Goal: Information Seeking & Learning: Learn about a topic

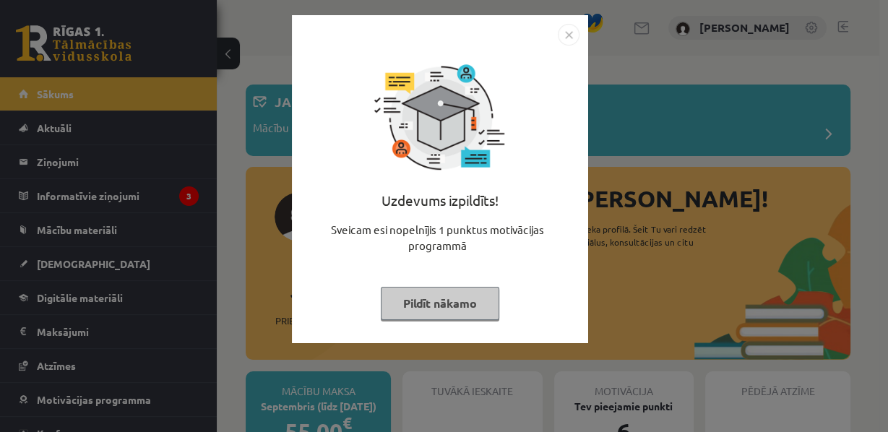
click at [429, 314] on button "Pildīt nākamo" at bounding box center [440, 303] width 119 height 33
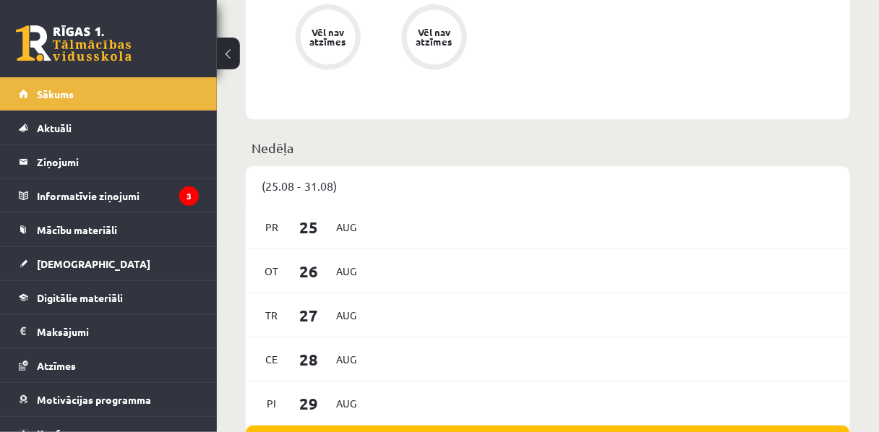
scroll to position [853, 0]
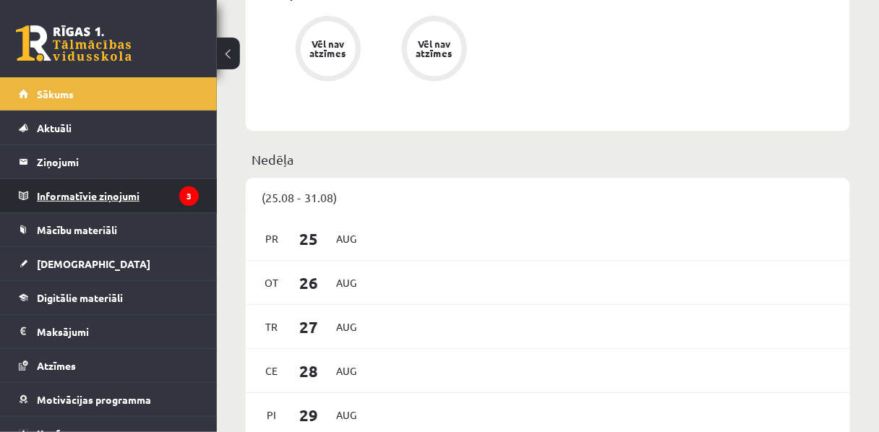
click at [86, 202] on legend "Informatīvie ziņojumi 3" at bounding box center [118, 195] width 162 height 33
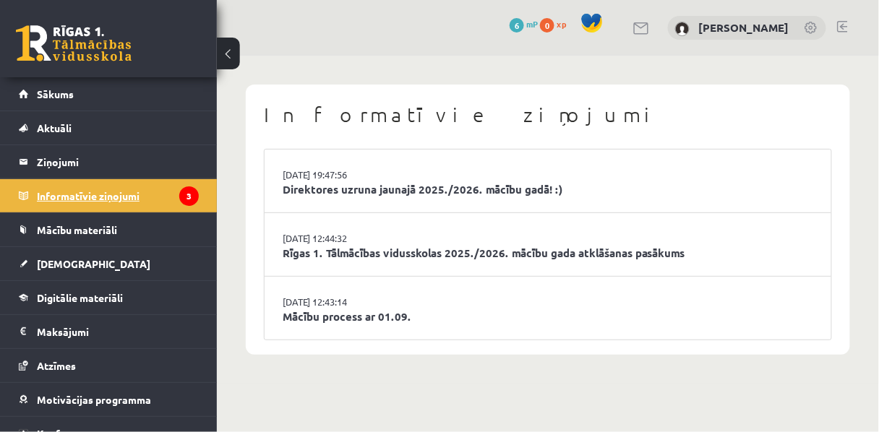
scroll to position [7, 0]
click at [412, 198] on link "Direktores uzruna jaunajā 2025./2026. mācību gadā! :)" at bounding box center [548, 189] width 530 height 17
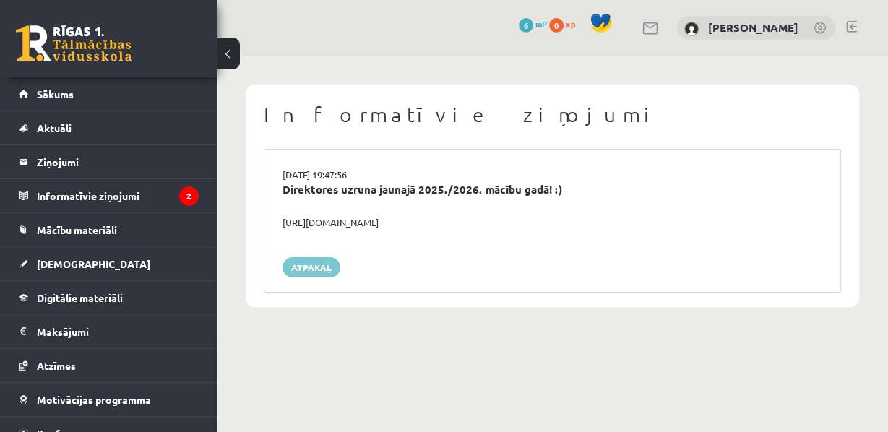
click at [321, 278] on link "Atpakaļ" at bounding box center [312, 267] width 58 height 20
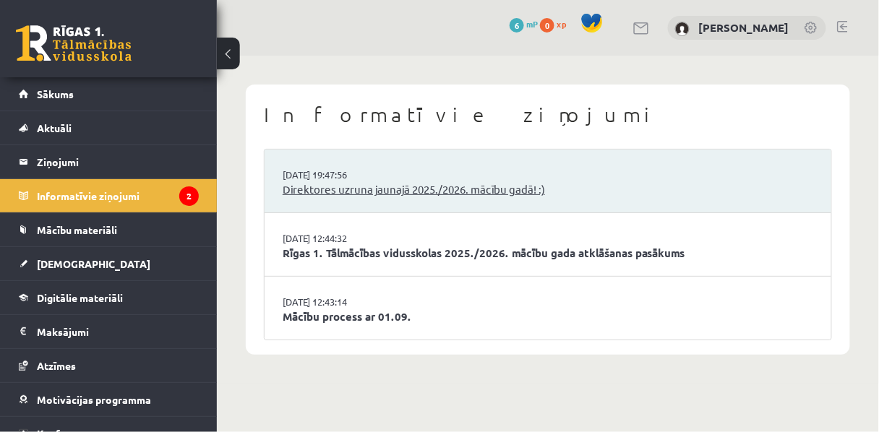
click at [359, 198] on link "Direktores uzruna jaunajā 2025./2026. mācību gadā! :)" at bounding box center [548, 189] width 530 height 17
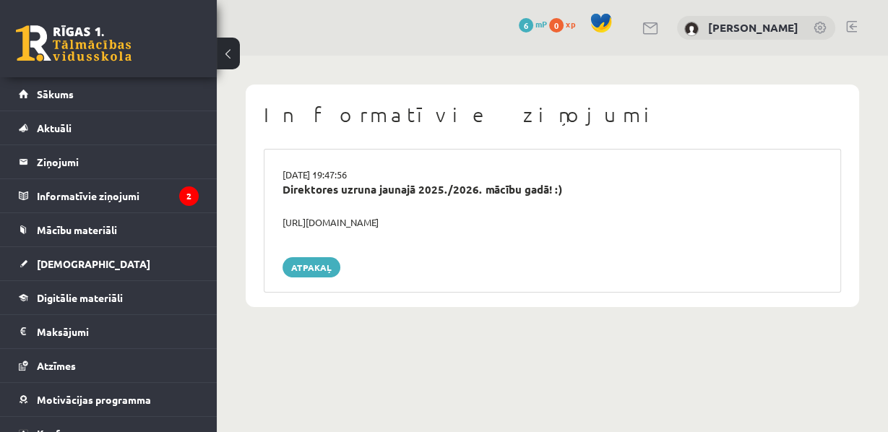
click at [496, 230] on div "[URL][DOMAIN_NAME]" at bounding box center [553, 222] width 562 height 14
drag, startPoint x: 533, startPoint y: 241, endPoint x: 317, endPoint y: 256, distance: 216.6
click at [317, 256] on div "29.08.2025 19:47:56 Direktores uzruna jaunajā 2025./2026. mācību gadā! :) https…" at bounding box center [552, 221] width 577 height 144
drag, startPoint x: 292, startPoint y: 239, endPoint x: 521, endPoint y: 244, distance: 229.2
click at [521, 230] on div "https://youtube.com/shorts/lM8RsWyzCn4" at bounding box center [553, 222] width 562 height 14
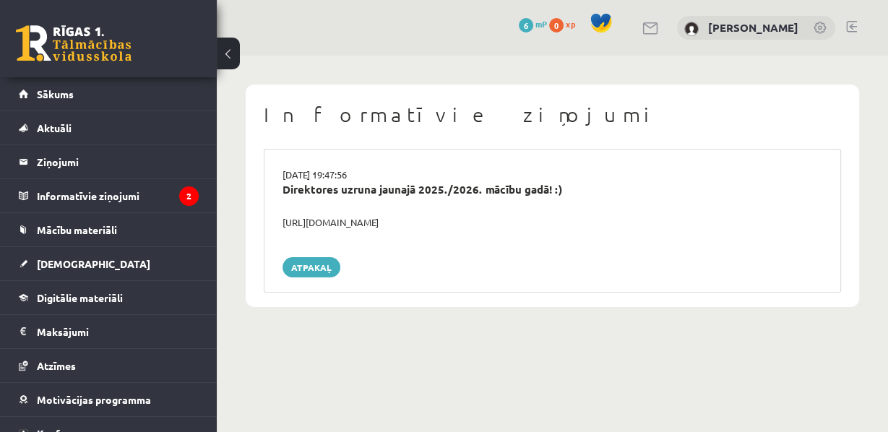
copy div "https://youtube.com/shorts/lM8RsWyzCn4"
click at [431, 157] on div "29.08.2025 19:47:56 Direktores uzruna jaunajā 2025./2026. mācību gadā! :) https…" at bounding box center [552, 221] width 577 height 144
click at [163, 199] on legend "Informatīvie ziņojumi 2" at bounding box center [118, 195] width 162 height 33
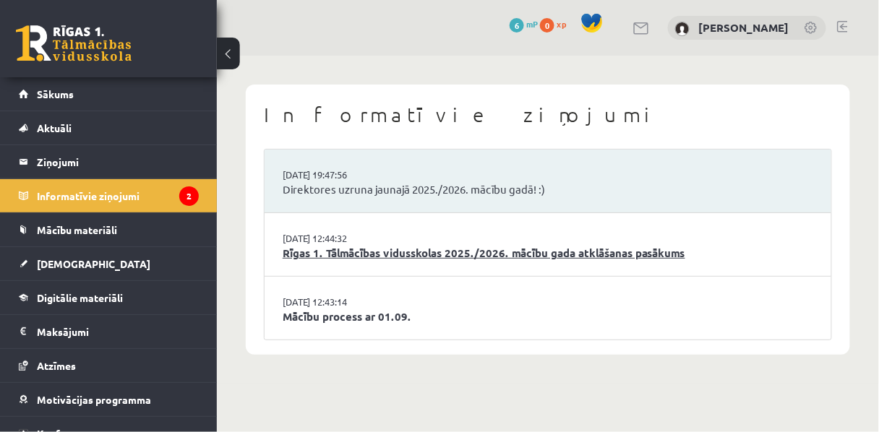
click at [538, 262] on link "Rīgas 1. Tālmācības vidusskolas 2025./2026. mācību gada atklāšanas pasākums" at bounding box center [548, 253] width 530 height 17
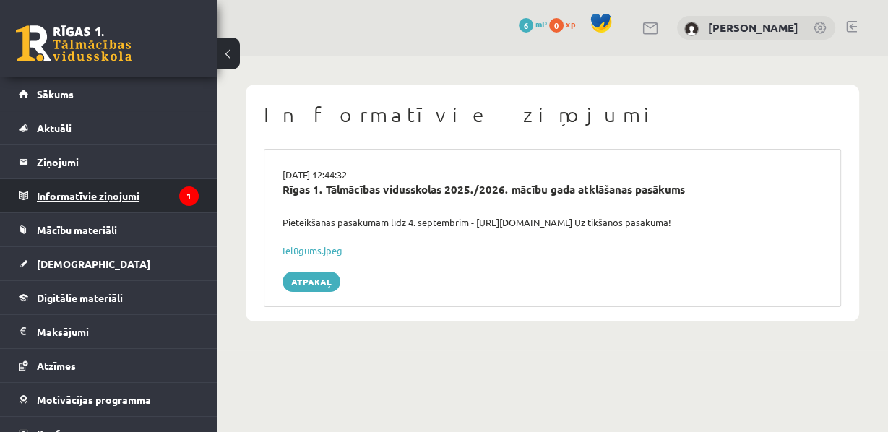
click at [134, 198] on legend "Informatīvie ziņojumi 1" at bounding box center [118, 195] width 162 height 33
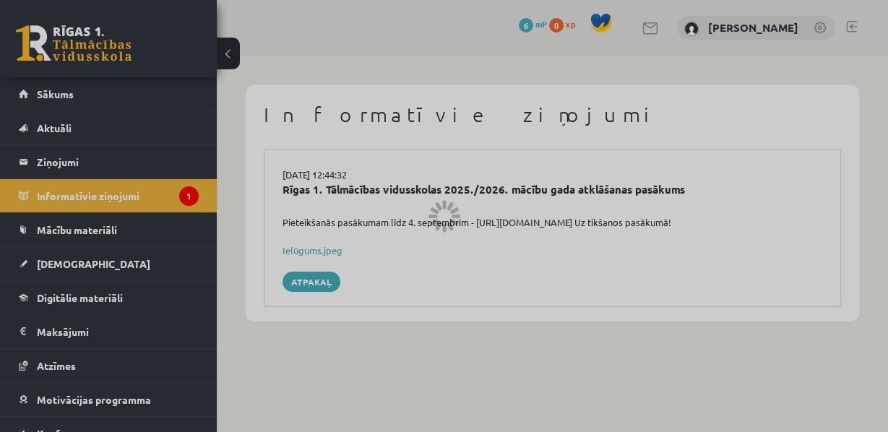
click at [338, 184] on div at bounding box center [444, 216] width 888 height 432
click at [134, 144] on div at bounding box center [444, 216] width 888 height 432
click at [126, 99] on div at bounding box center [444, 216] width 888 height 432
click at [116, 236] on div at bounding box center [444, 216] width 888 height 432
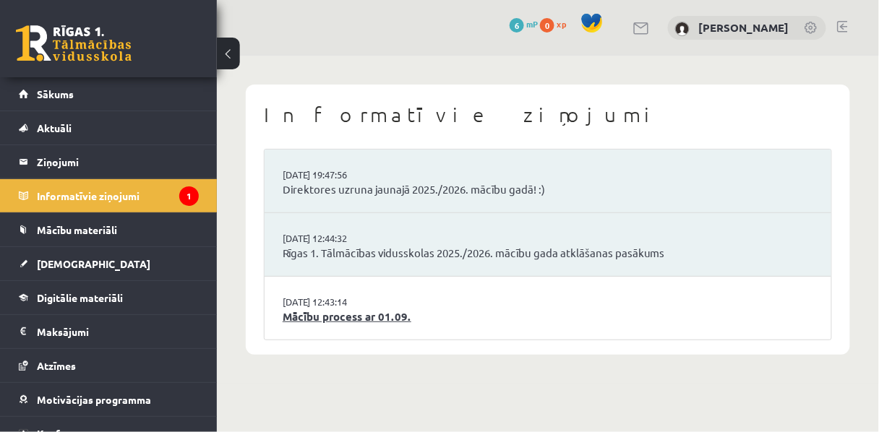
click at [358, 325] on link "Mācību process ar 01.09." at bounding box center [548, 317] width 530 height 17
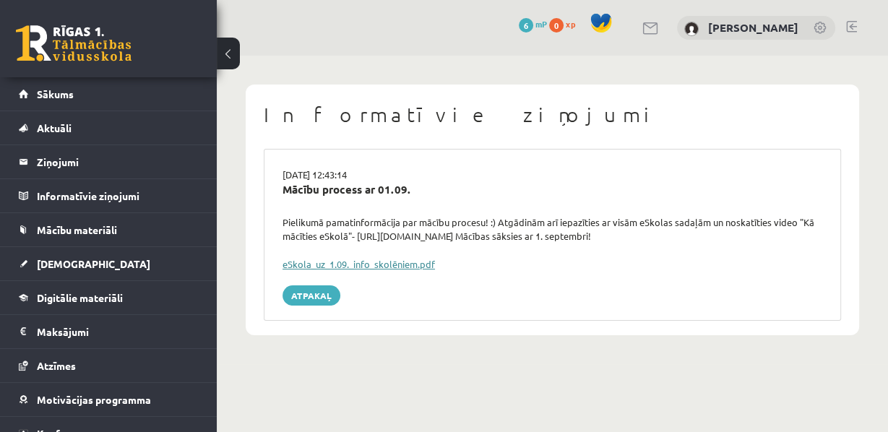
drag, startPoint x: 463, startPoint y: 311, endPoint x: 431, endPoint y: 317, distance: 31.8
drag, startPoint x: 431, startPoint y: 317, endPoint x: 420, endPoint y: 307, distance: 15.4
click at [420, 270] on link "eSkola_uz_1.09._info_skolēniem.pdf" at bounding box center [359, 264] width 152 height 12
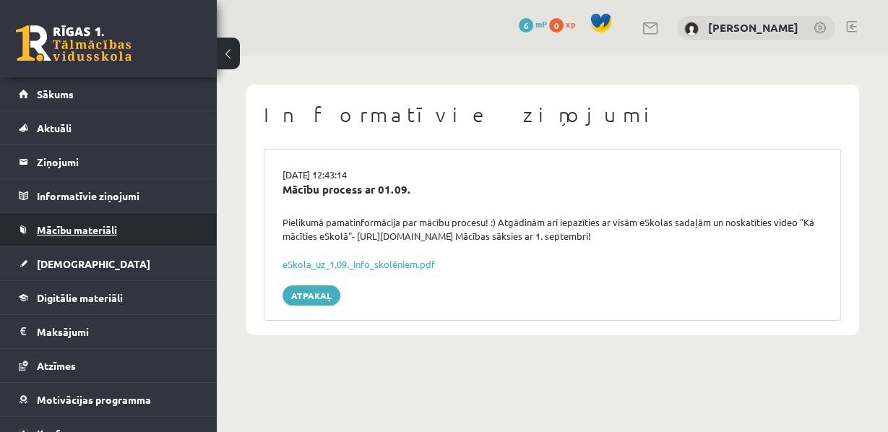
click at [98, 228] on span "Mācību materiāli" at bounding box center [77, 229] width 80 height 13
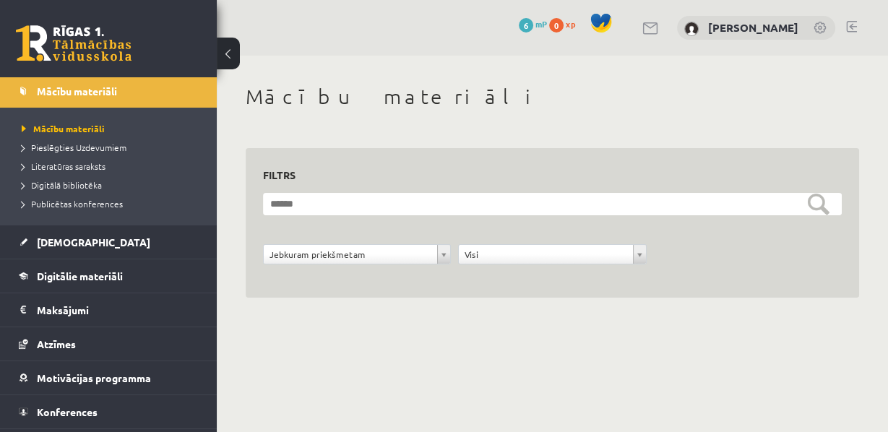
scroll to position [139, 0]
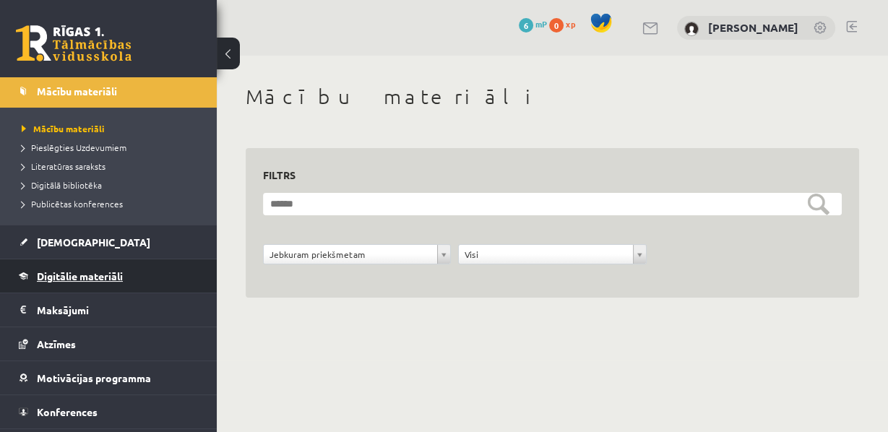
click at [86, 277] on span "Digitālie materiāli" at bounding box center [80, 276] width 86 height 13
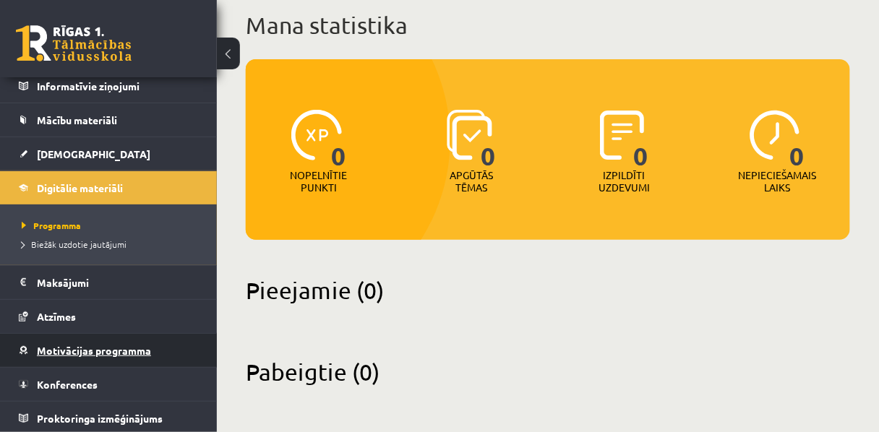
scroll to position [110, 0]
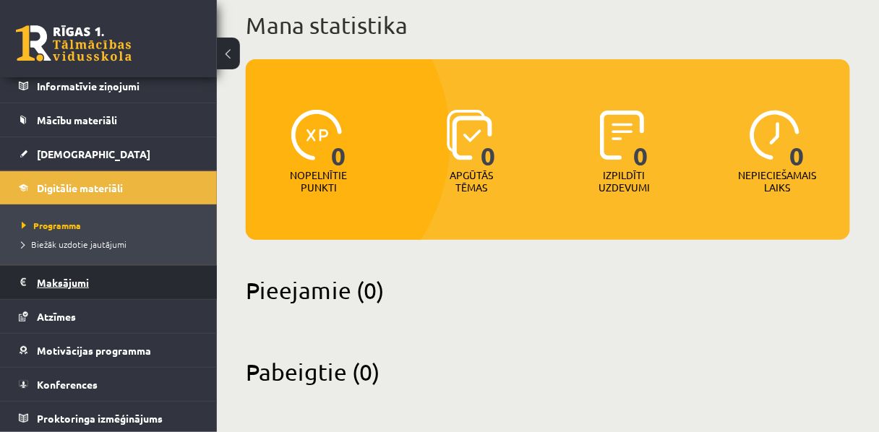
click at [43, 278] on legend "Maksājumi 0" at bounding box center [118, 282] width 162 height 33
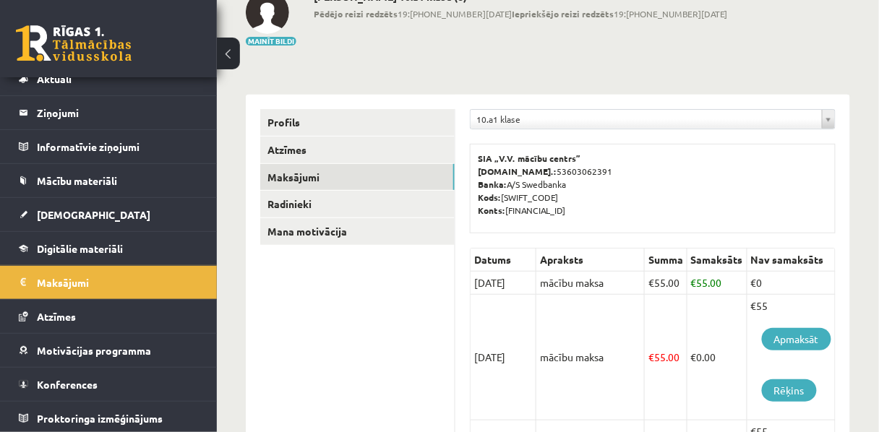
scroll to position [93, 0]
click at [541, 311] on td "mācību maksa" at bounding box center [590, 359] width 108 height 126
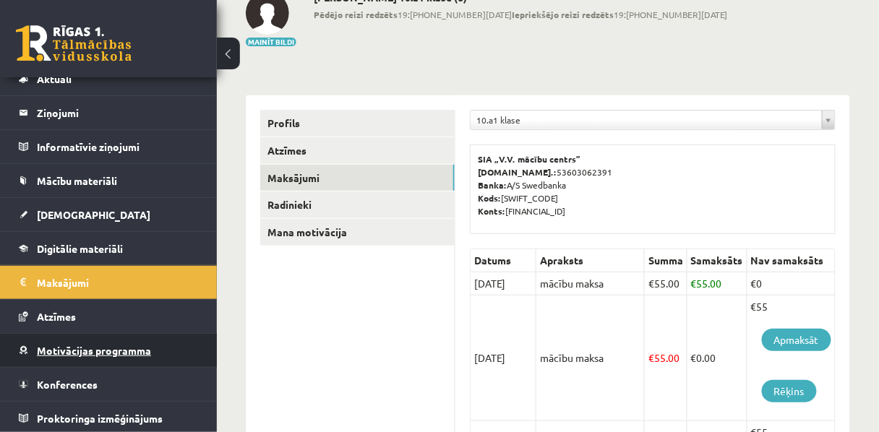
click at [104, 351] on span "Motivācijas programma" at bounding box center [94, 350] width 114 height 13
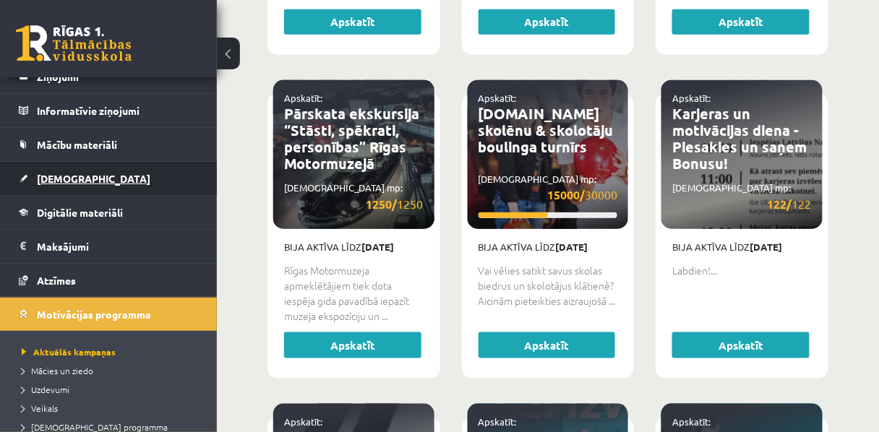
scroll to position [79, 0]
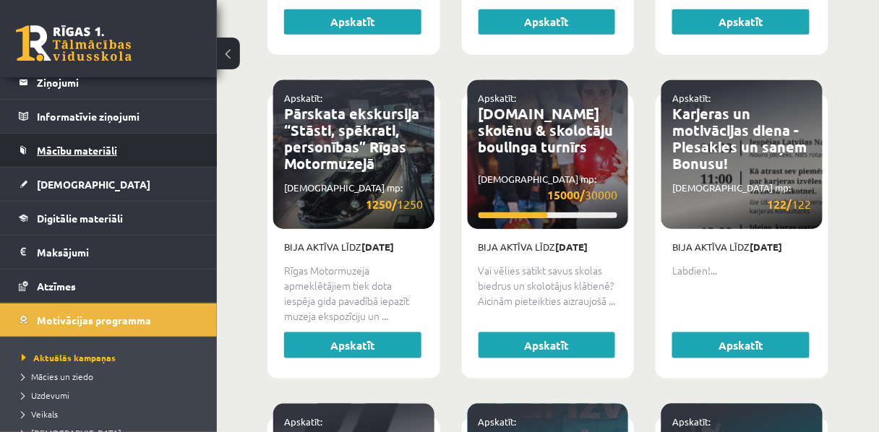
click at [72, 153] on span "Mācību materiāli" at bounding box center [77, 150] width 80 height 13
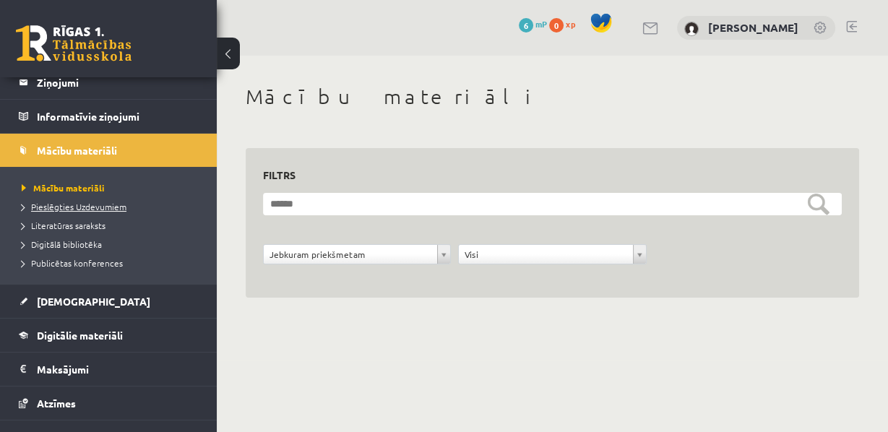
click at [65, 207] on span "Pieslēgties Uzdevumiem" at bounding box center [74, 207] width 105 height 12
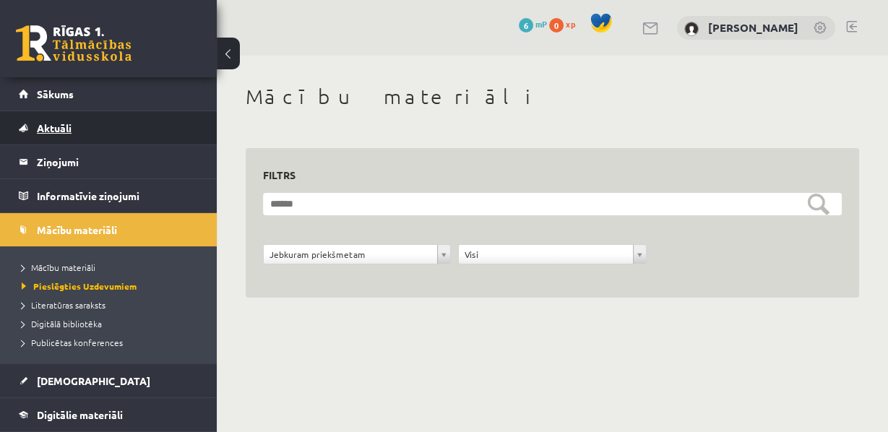
click at [61, 132] on span "Aktuāli" at bounding box center [54, 127] width 35 height 13
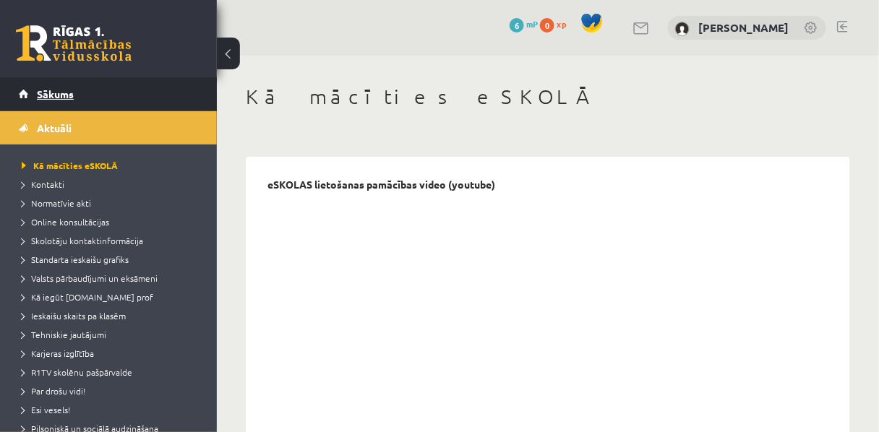
click at [68, 85] on link "Sākums" at bounding box center [109, 93] width 180 height 33
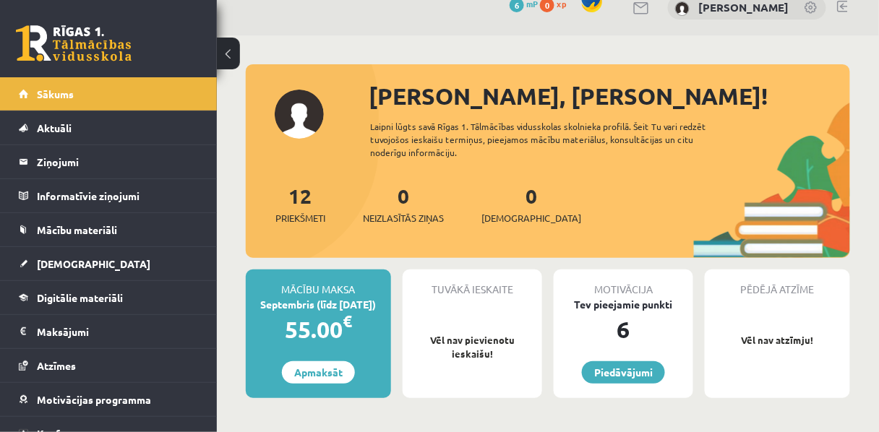
scroll to position [27, 0]
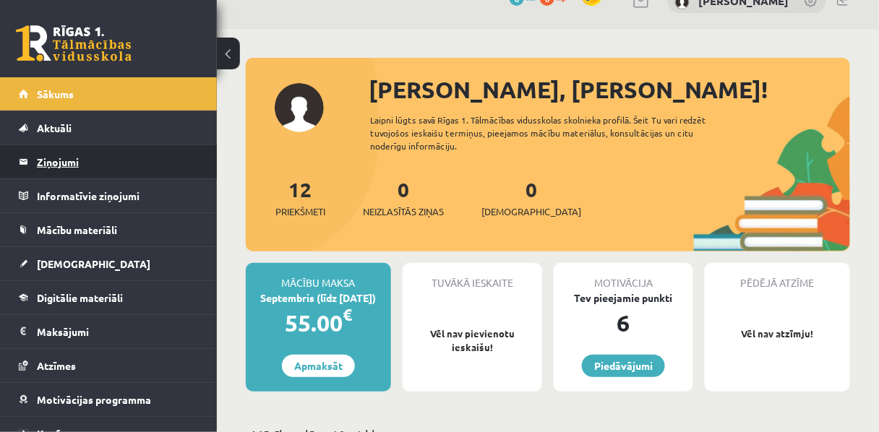
click at [70, 156] on legend "Ziņojumi 0" at bounding box center [118, 161] width 162 height 33
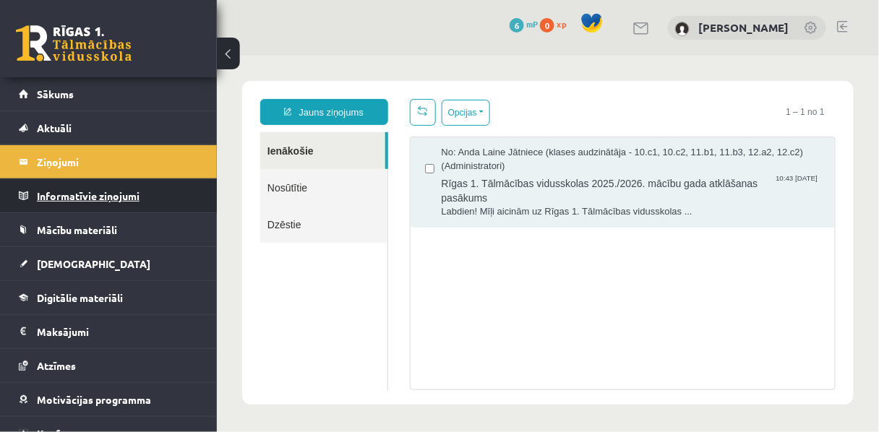
click at [124, 207] on legend "Informatīvie ziņojumi 0" at bounding box center [118, 195] width 162 height 33
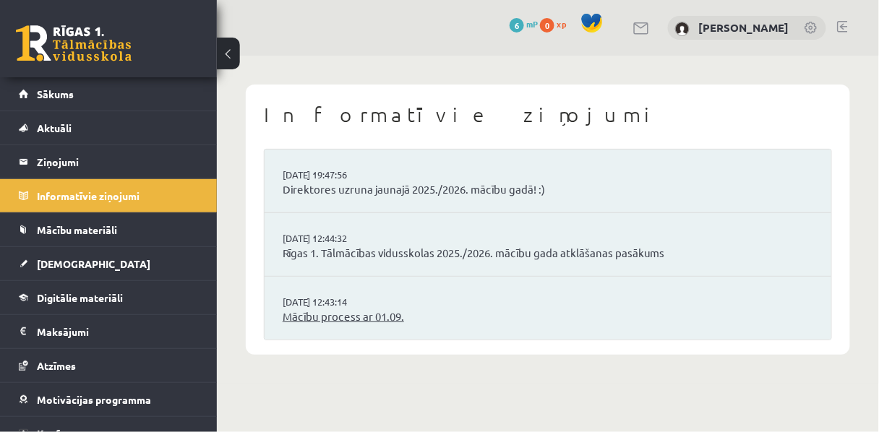
click at [338, 325] on link "Mācību process ar 01.09." at bounding box center [548, 317] width 530 height 17
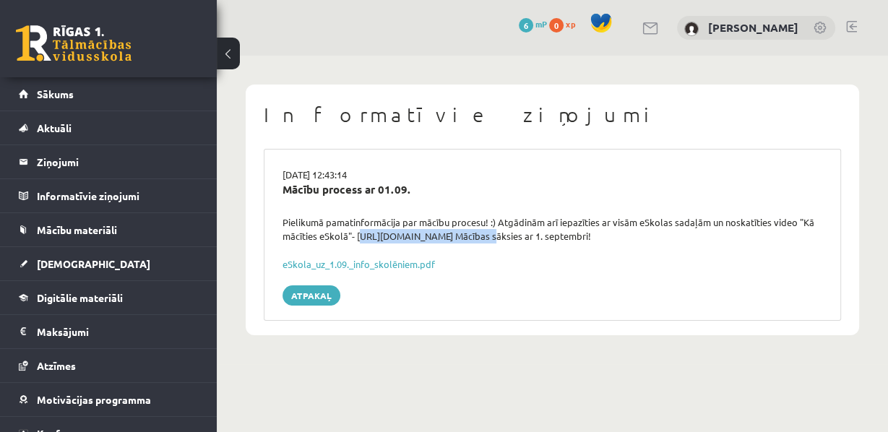
drag, startPoint x: 724, startPoint y: 260, endPoint x: 560, endPoint y: 265, distance: 164.1
click at [560, 244] on div "Pielikumā pamatinformācija par mācību procesu! :) Atgādinām arī iepazīties ar v…" at bounding box center [553, 229] width 562 height 28
copy div "[URL][DOMAIN_NAME]"
click at [174, 90] on link "Sākums" at bounding box center [109, 93] width 180 height 33
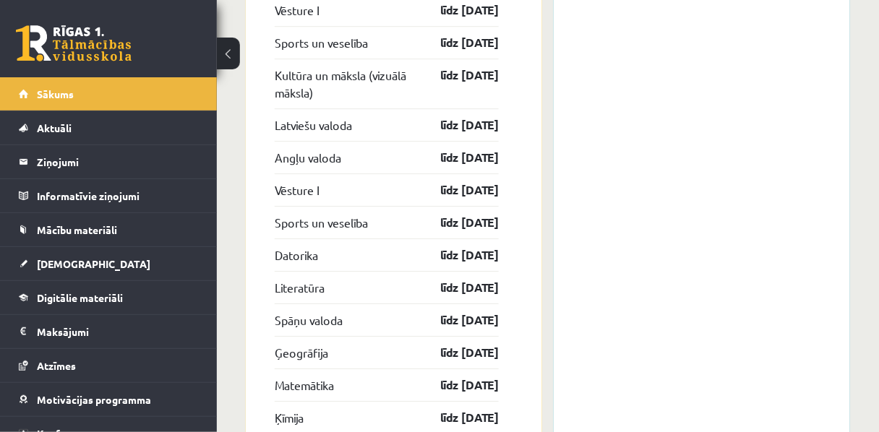
scroll to position [2436, 0]
